Goal: Navigation & Orientation: Find specific page/section

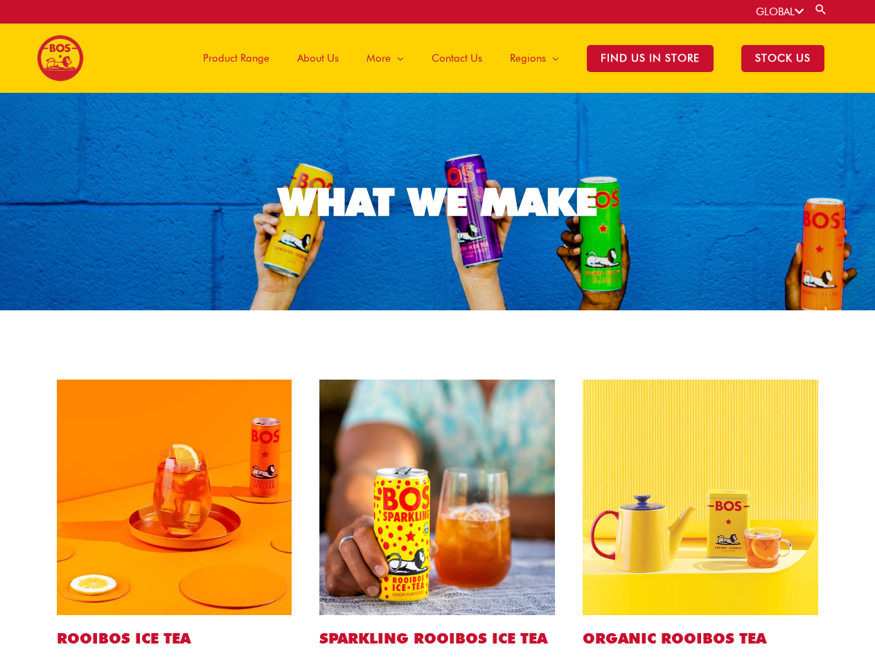
click at [778, 12] on link "GLOBAL" at bounding box center [780, 12] width 48 height 12
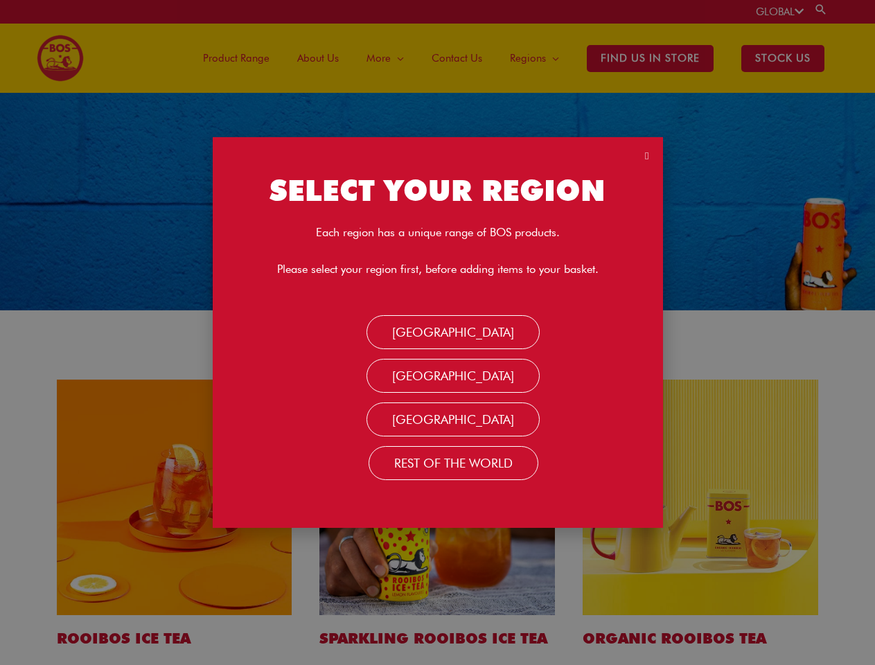
click at [821, 9] on link "Search" at bounding box center [821, 9] width 14 height 13
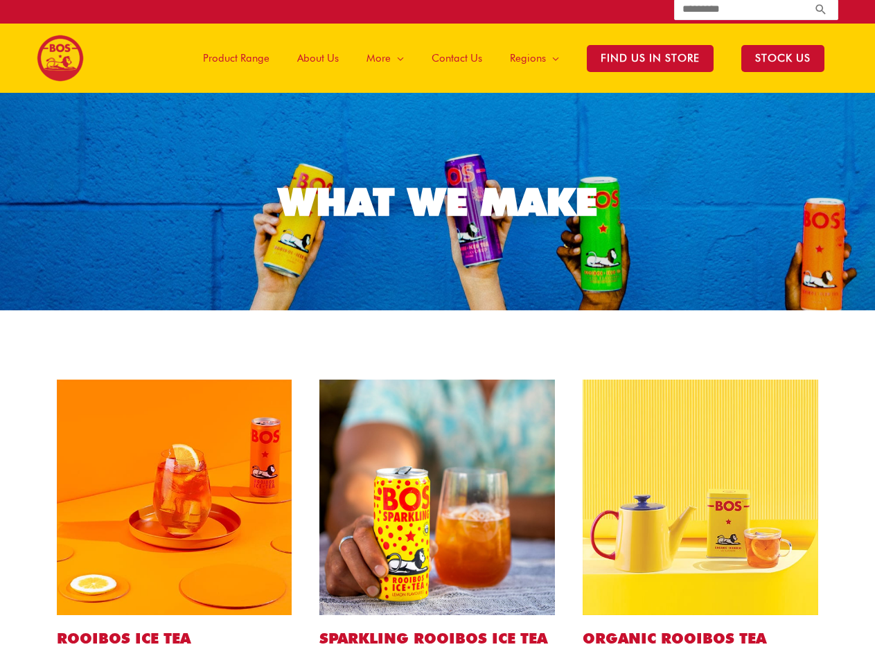
click at [389, 58] on span "More" at bounding box center [378, 58] width 24 height 42
